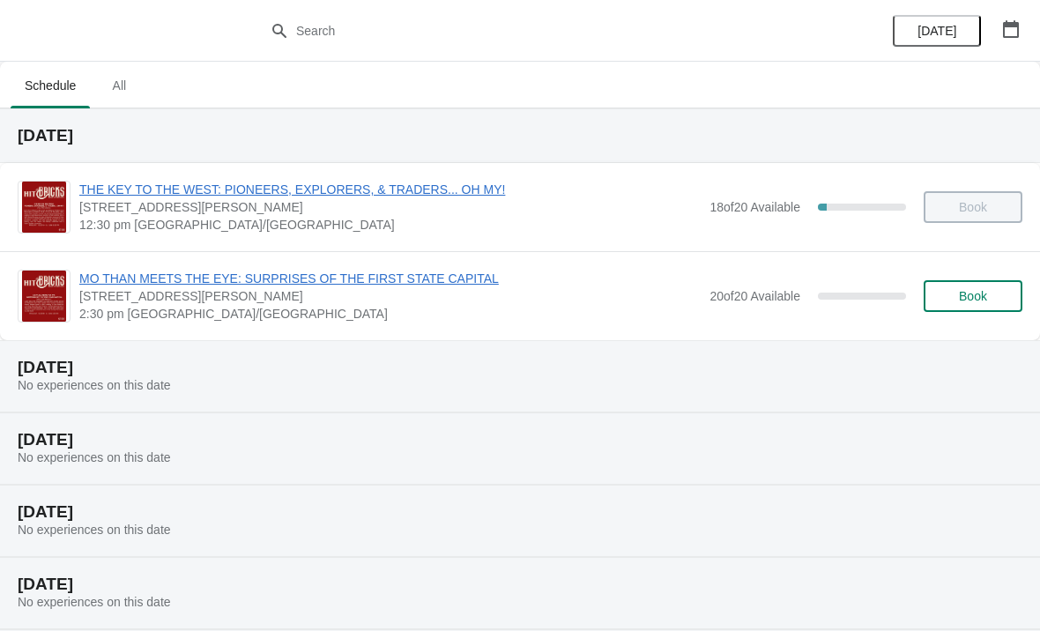
click at [955, 298] on span "Book" at bounding box center [973, 296] width 67 height 14
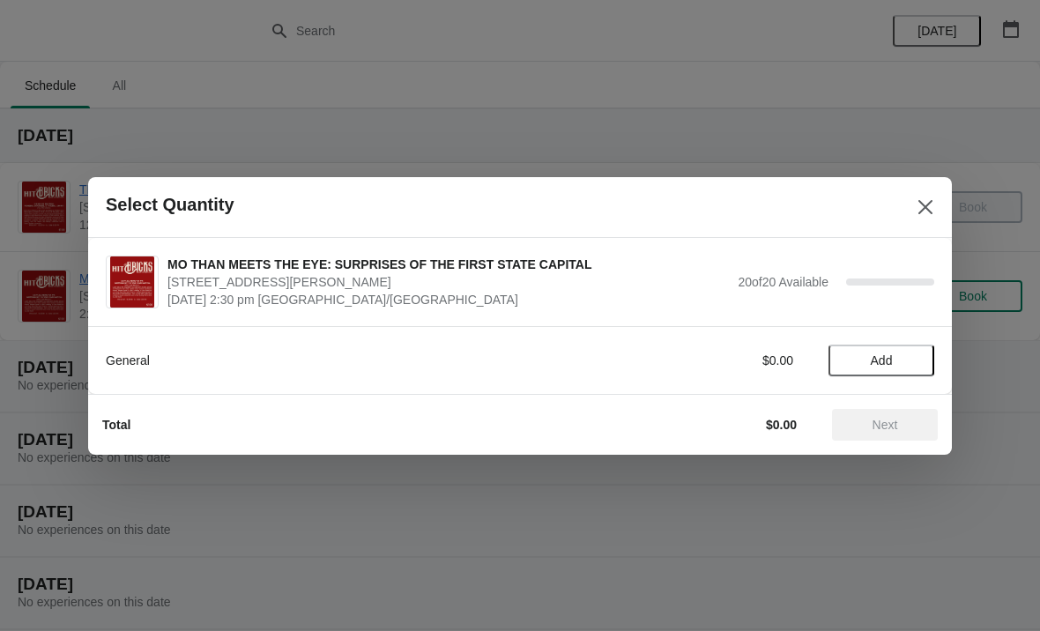
click at [881, 358] on span "Add" at bounding box center [882, 361] width 22 height 14
click at [917, 359] on icon at bounding box center [912, 360] width 19 height 19
click at [877, 427] on span "Next" at bounding box center [886, 425] width 26 height 14
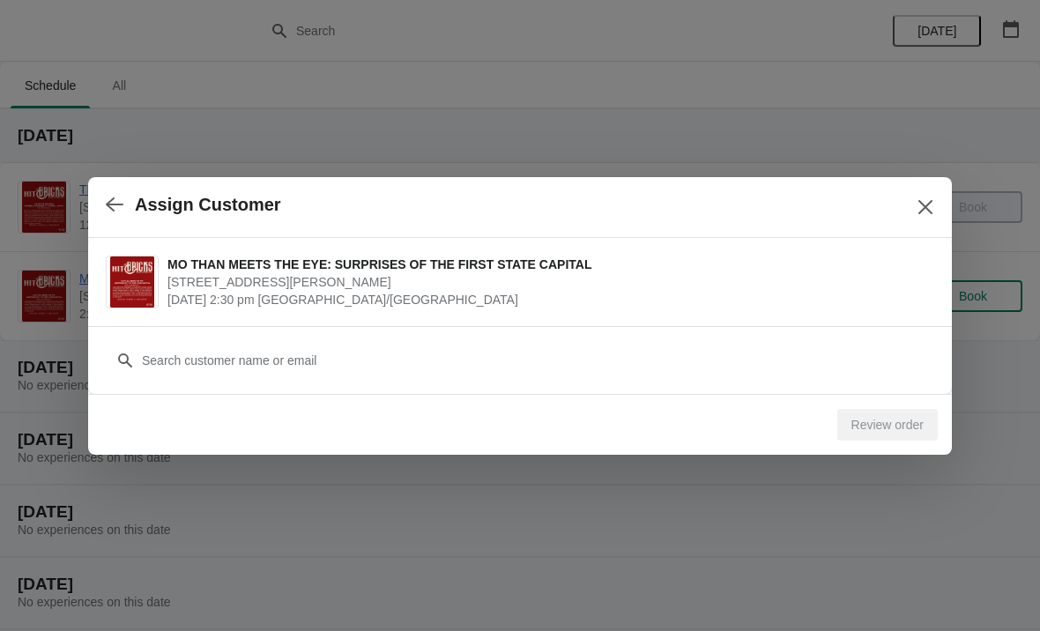
click at [875, 427] on div "Review order" at bounding box center [888, 425] width 101 height 32
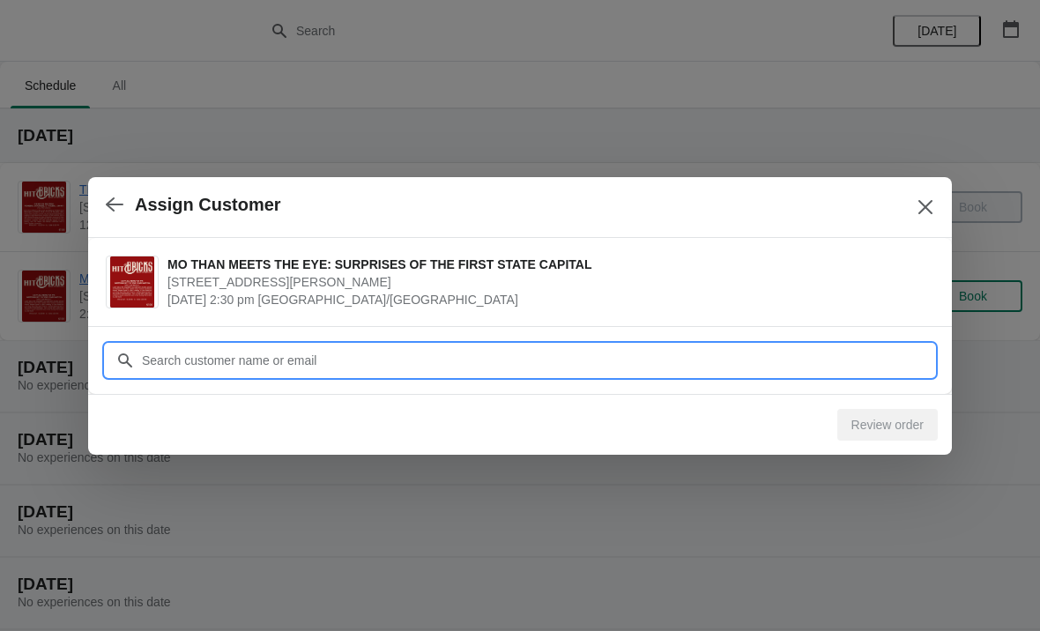
click at [185, 356] on input "Customer" at bounding box center [537, 361] width 793 height 32
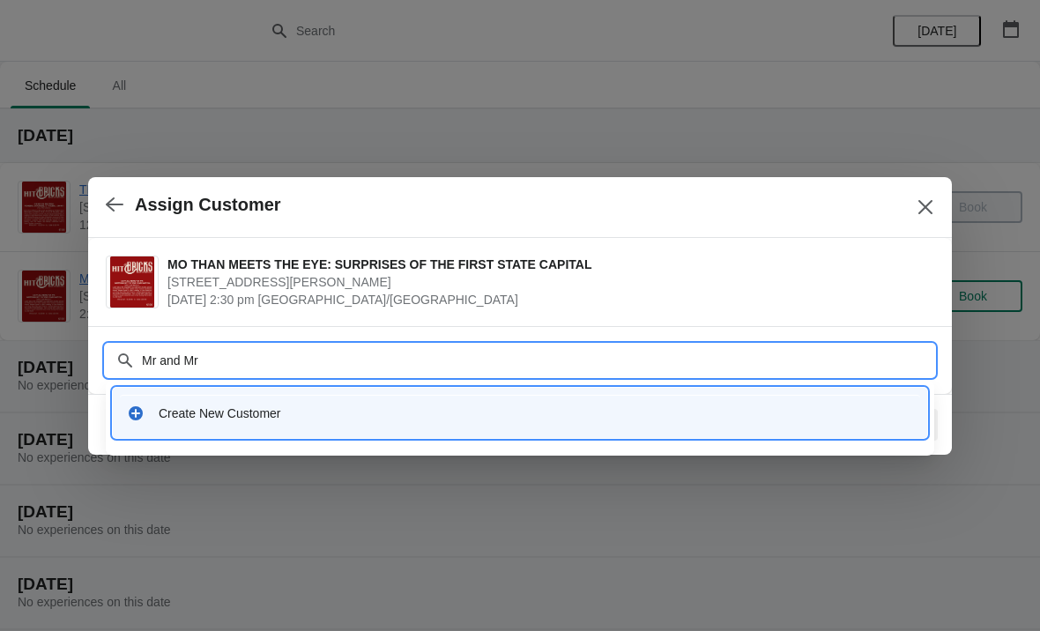
type input "Mr and Mrs"
click at [254, 410] on div "Create New Customer" at bounding box center [536, 414] width 755 height 18
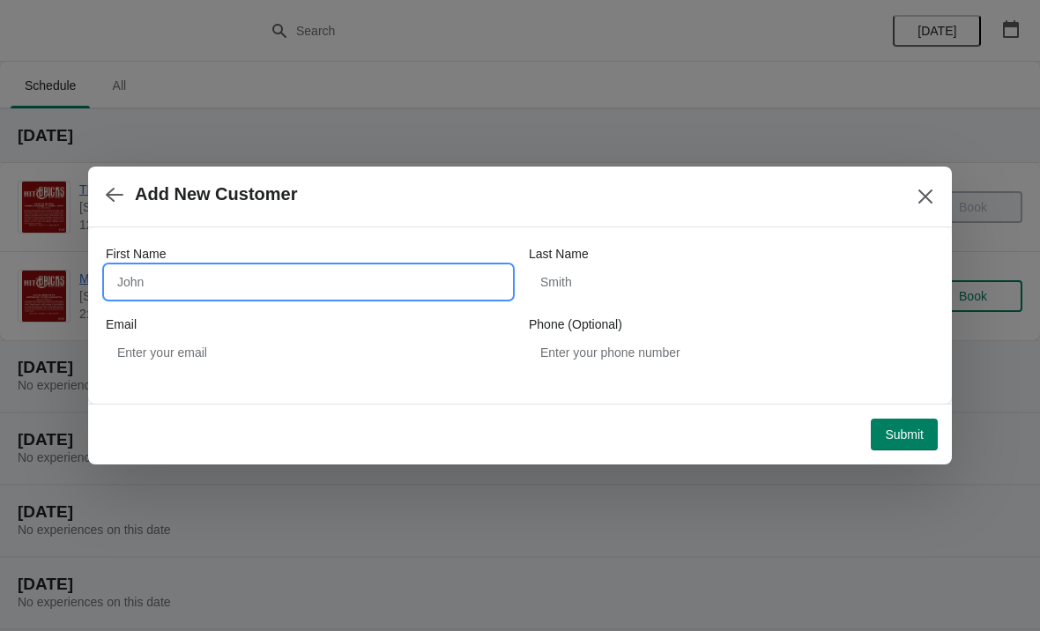
click at [229, 292] on input "First Name" at bounding box center [309, 282] width 406 height 32
type input "[PERSON_NAME]"
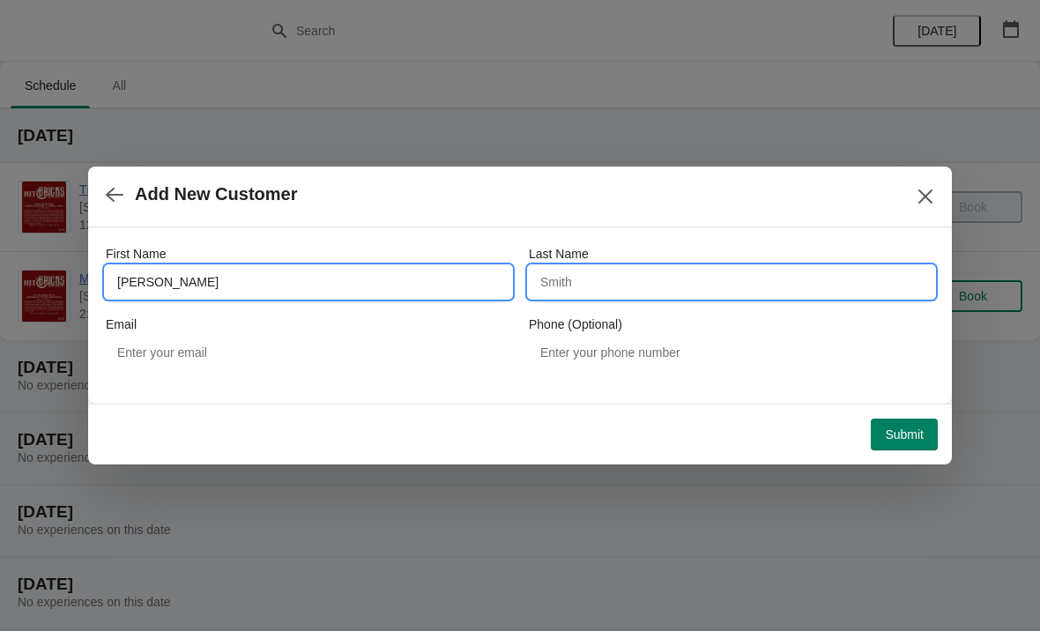
click at [571, 273] on input "Last Name" at bounding box center [732, 282] width 406 height 32
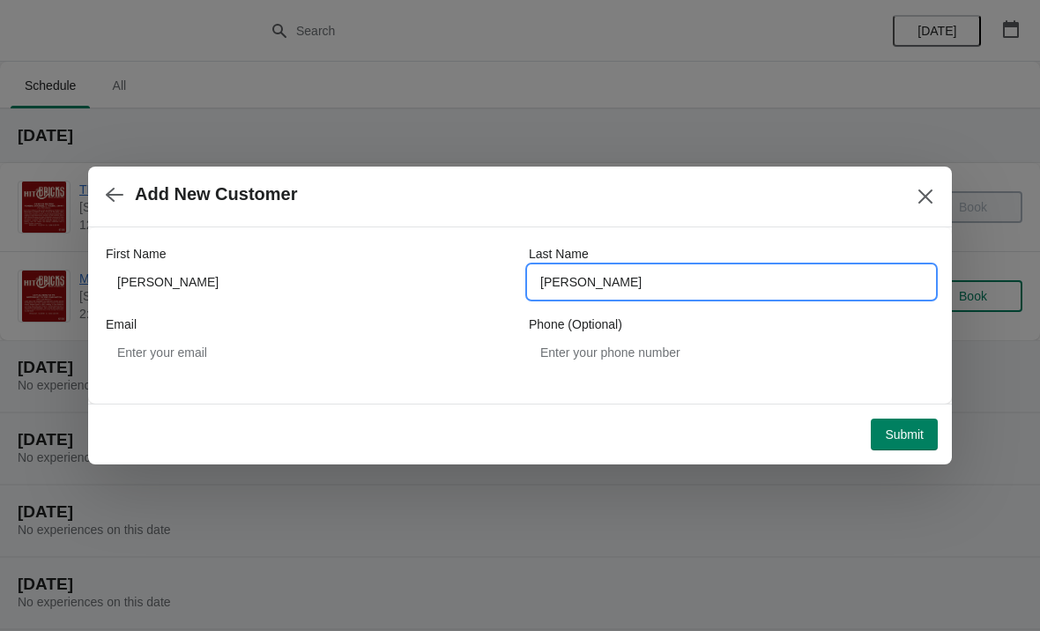
type input "[PERSON_NAME]"
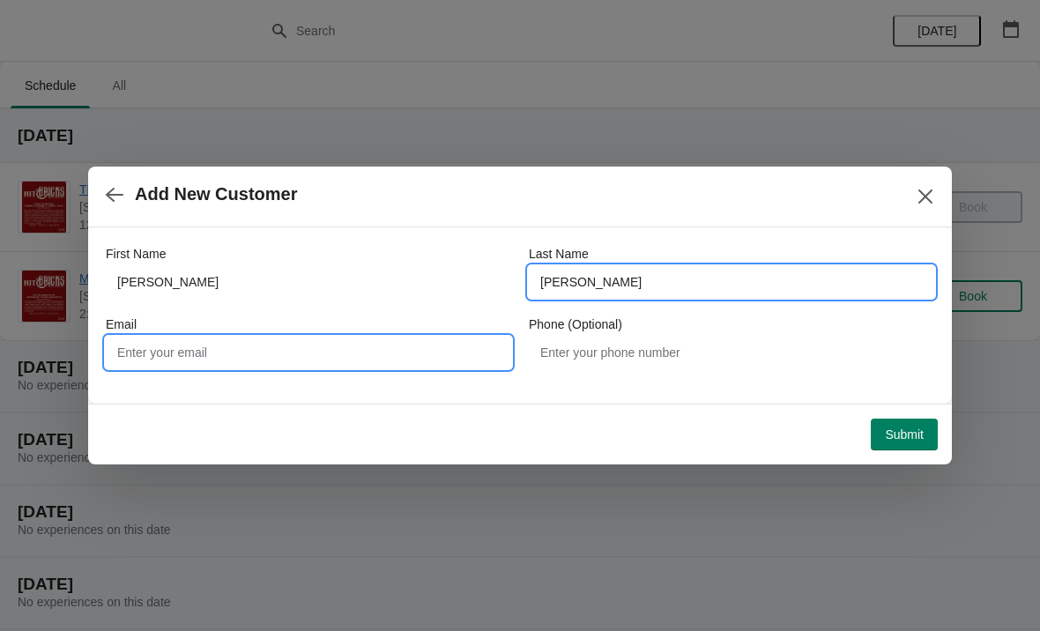
click at [190, 362] on input "Email" at bounding box center [309, 353] width 406 height 32
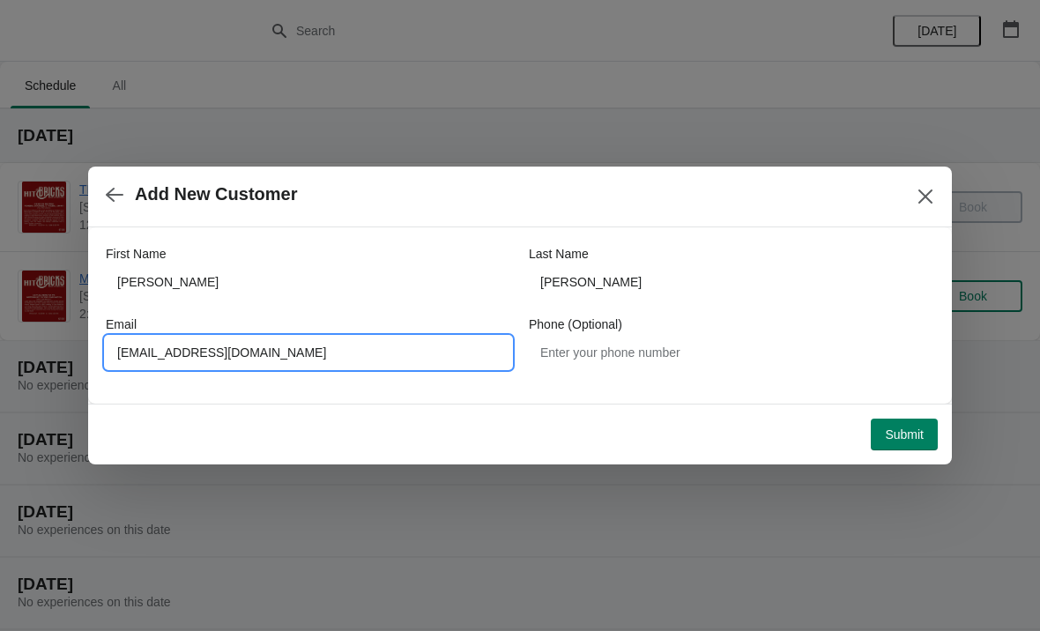
type input "[EMAIL_ADDRESS][DOMAIN_NAME]"
click at [901, 433] on span "Submit" at bounding box center [904, 435] width 39 height 14
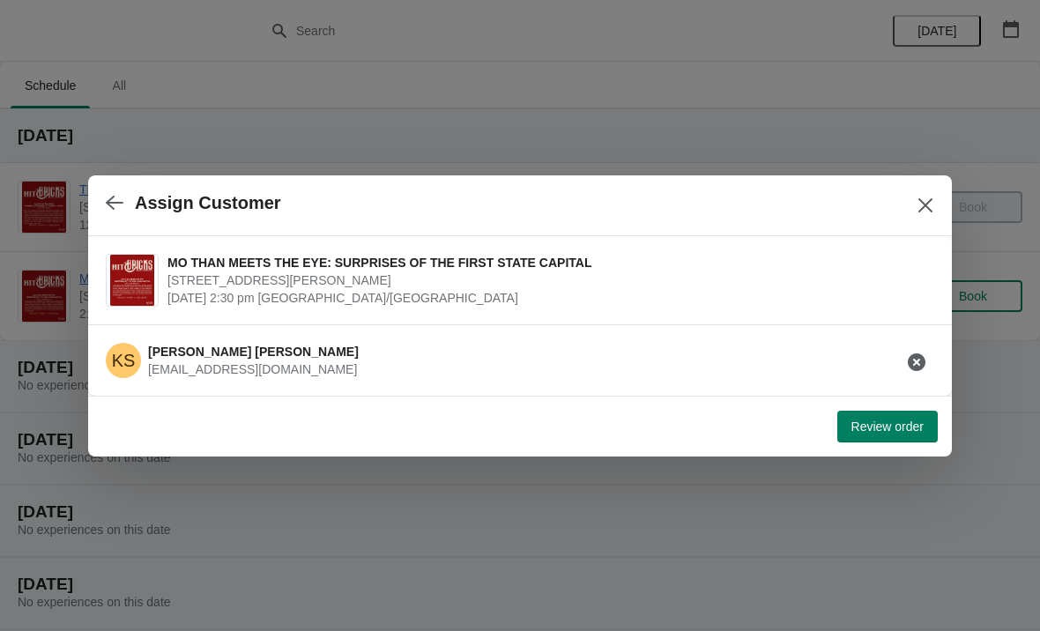
click at [880, 430] on span "Review order" at bounding box center [888, 427] width 72 height 14
